Goal: Information Seeking & Learning: Learn about a topic

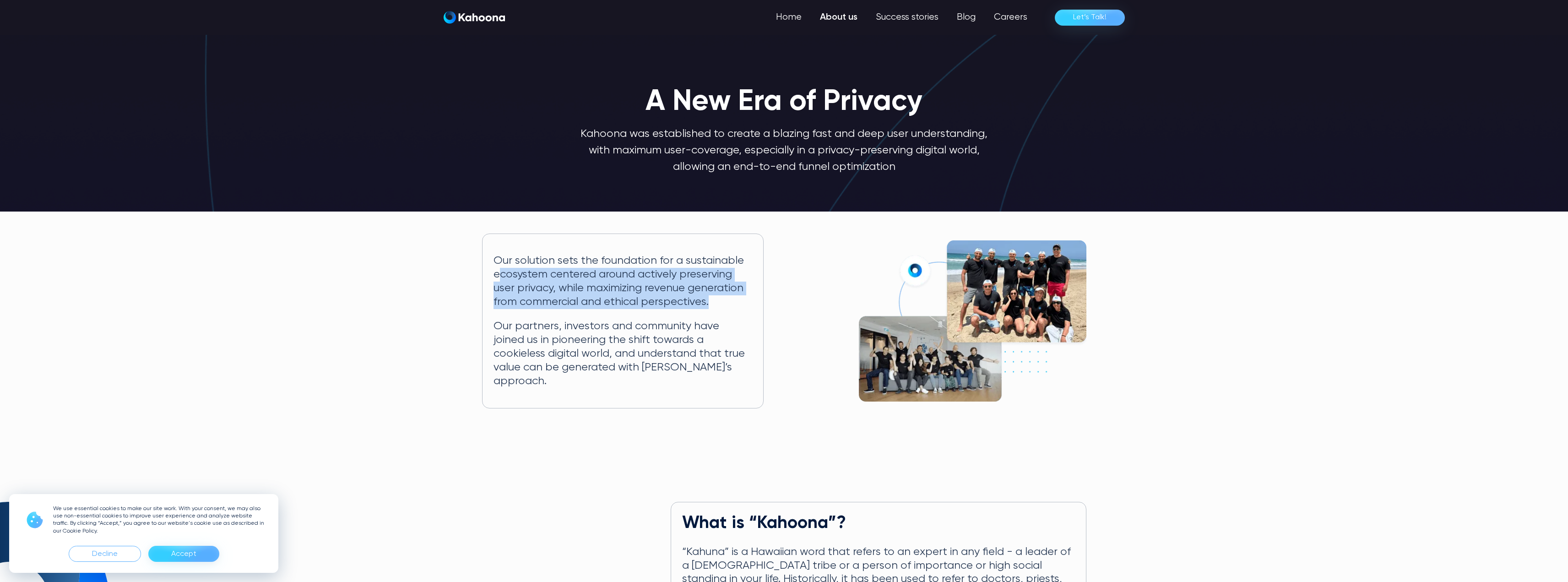
drag, startPoint x: 501, startPoint y: 275, endPoint x: 762, endPoint y: 310, distance: 263.3
click at [762, 310] on div "Our solution sets the foundation for a sustainable ecosystem centered around ac…" at bounding box center [623, 321] width 281 height 175
drag, startPoint x: 514, startPoint y: 279, endPoint x: 686, endPoint y: 324, distance: 177.8
click at [686, 324] on div "Our solution sets the foundation for a sustainable ecosystem centered around ac…" at bounding box center [623, 321] width 281 height 175
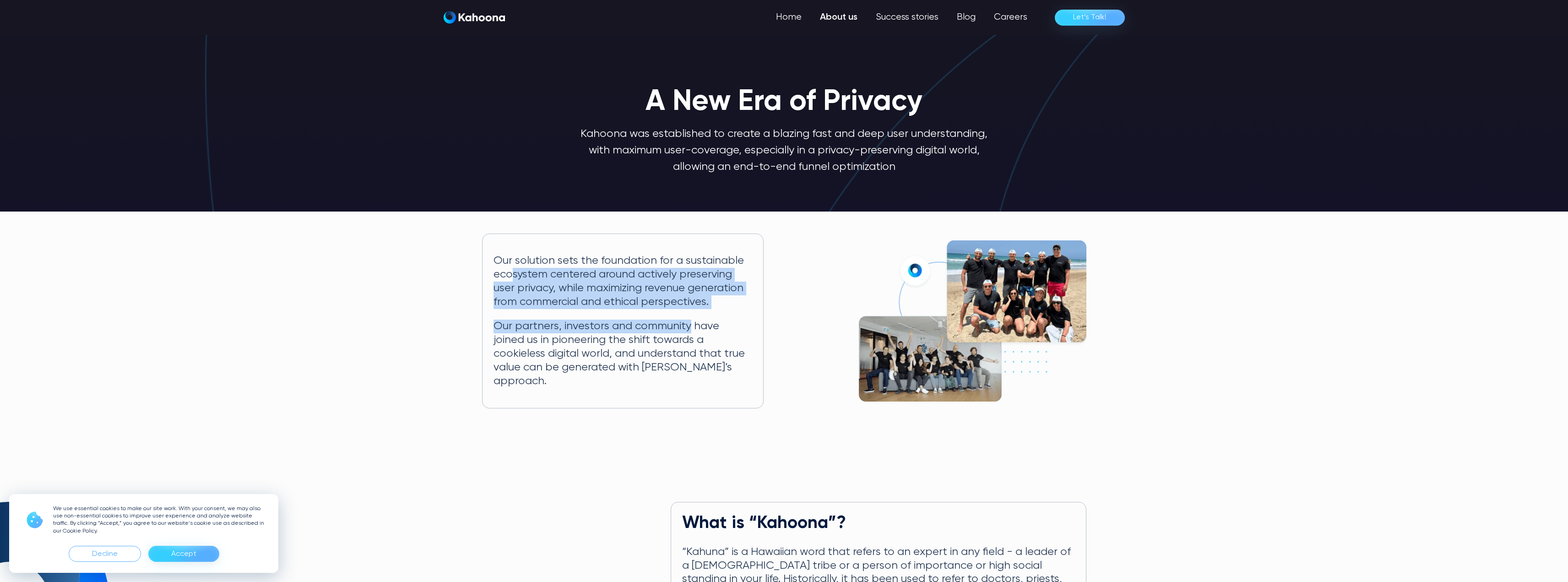
click at [686, 323] on p "Our partners, investors and community have joined us in pioneering the shift to…" at bounding box center [623, 353] width 259 height 68
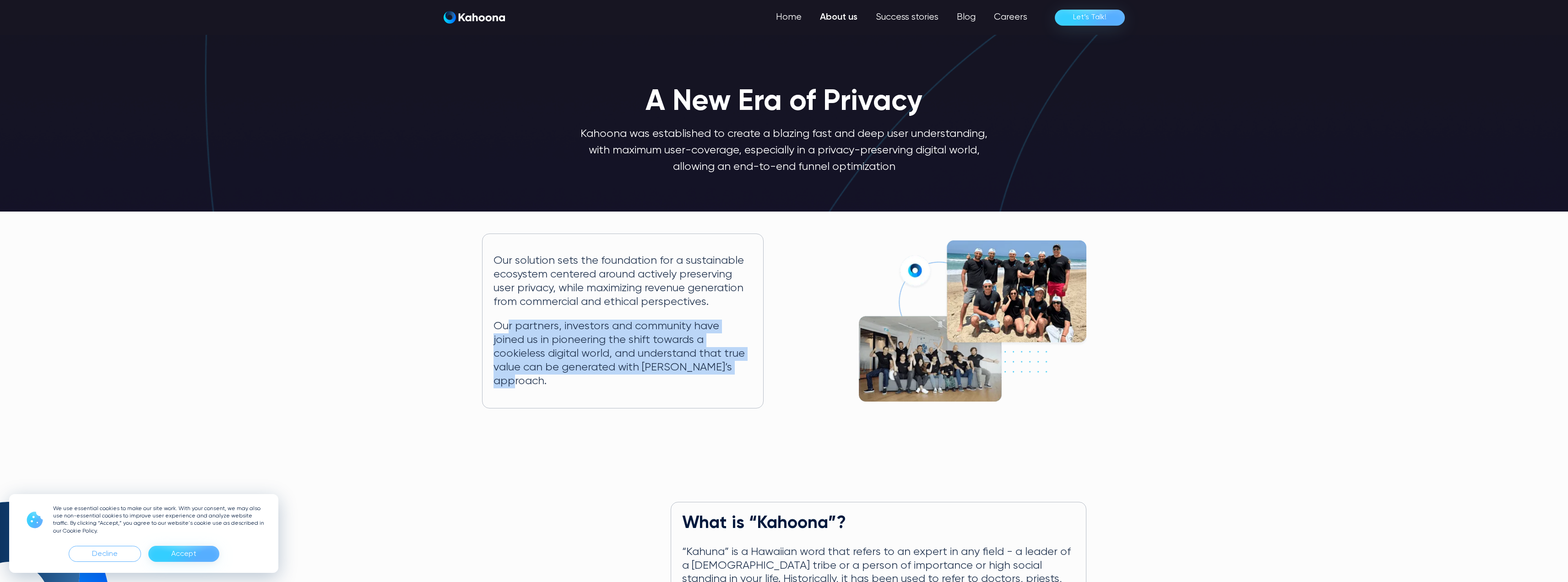
drag, startPoint x: 510, startPoint y: 329, endPoint x: 716, endPoint y: 369, distance: 209.8
click at [716, 369] on p "Our partners, investors and community have joined us in pioneering the shift to…" at bounding box center [623, 353] width 259 height 68
drag, startPoint x: 546, startPoint y: 331, endPoint x: 728, endPoint y: 371, distance: 186.3
click at [728, 371] on p "Our partners, investors and community have joined us in pioneering the shift to…" at bounding box center [623, 353] width 259 height 68
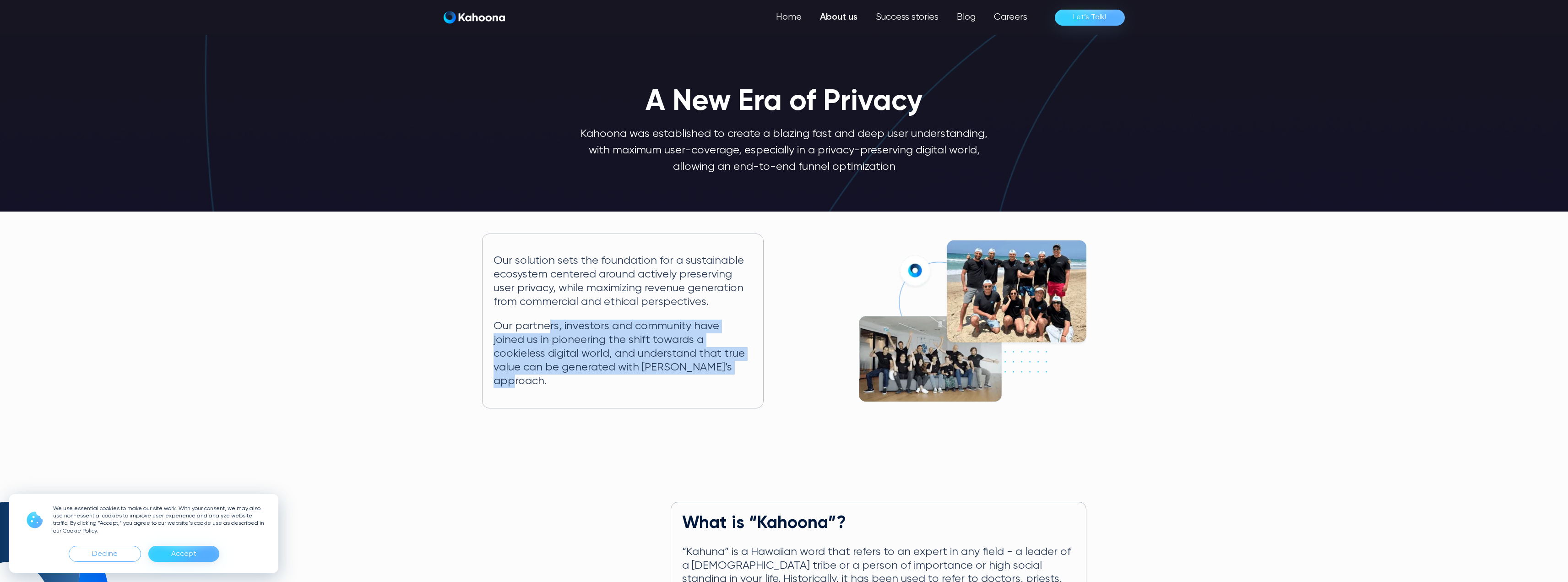
click at [728, 371] on p "Our partners, investors and community have joined us in pioneering the shift to…" at bounding box center [623, 353] width 259 height 68
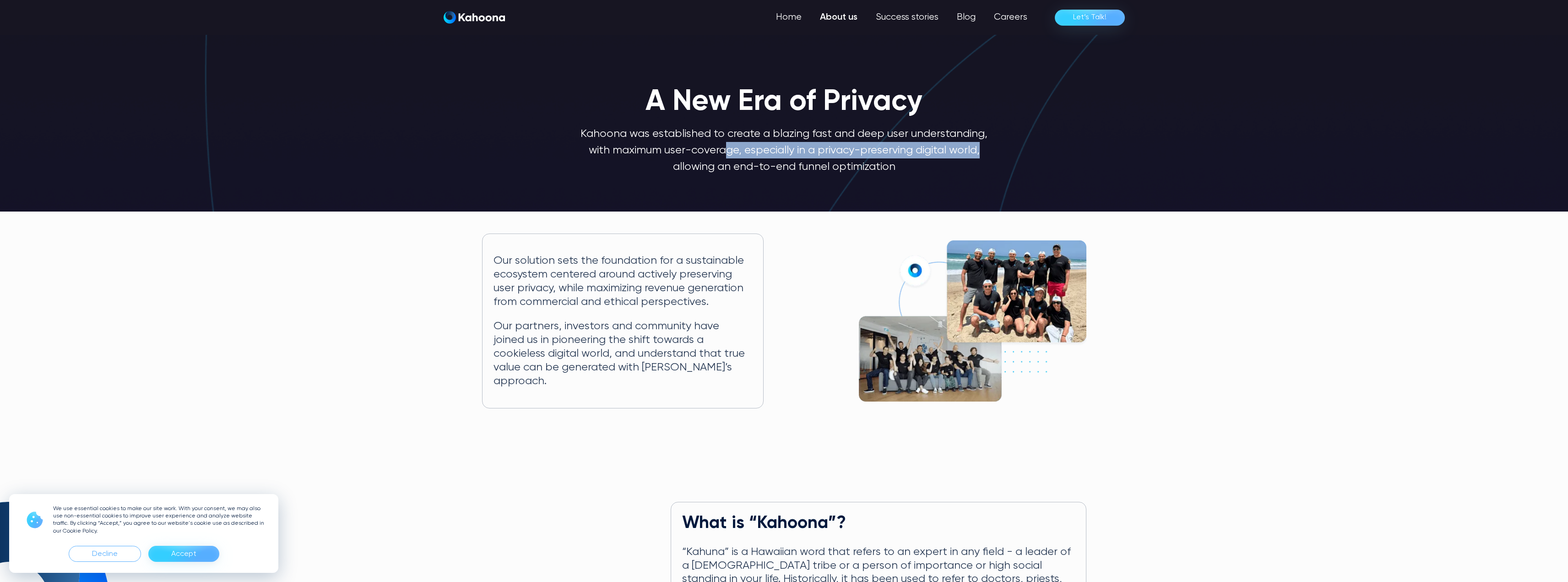
drag, startPoint x: 726, startPoint y: 154, endPoint x: 978, endPoint y: 145, distance: 252.2
click at [978, 145] on p "Kahoona was established to create a blazing fast and deep user understanding, w…" at bounding box center [784, 150] width 410 height 49
